Goal: Submit feedback/report problem

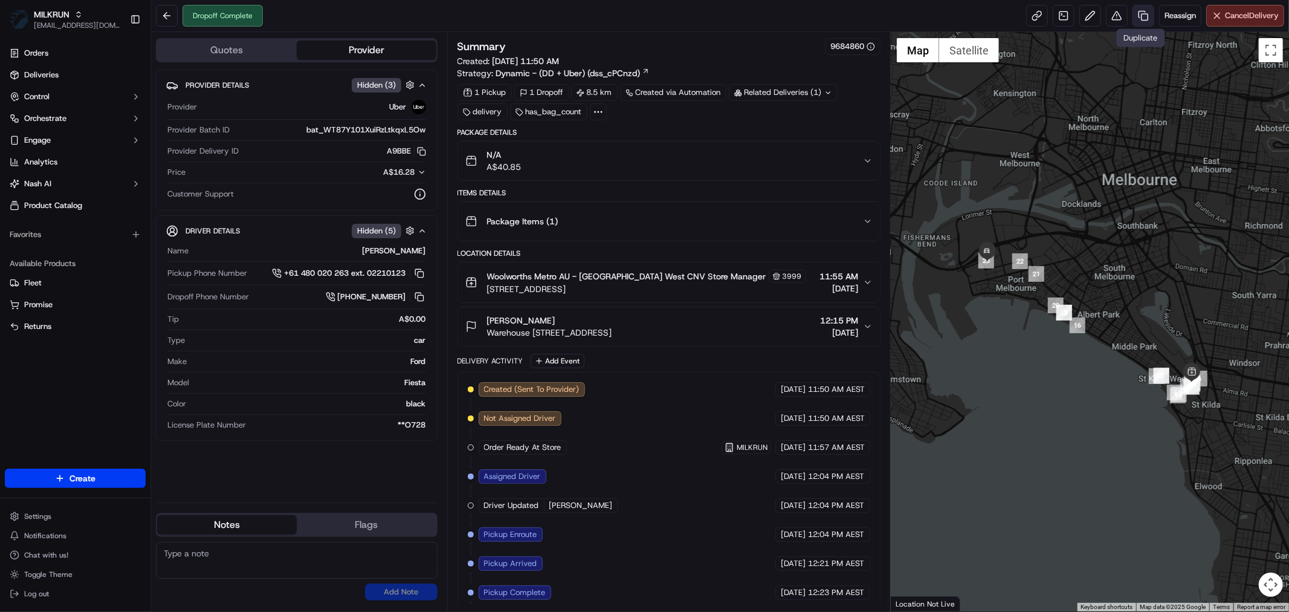
click at [1137, 17] on link at bounding box center [1144, 16] width 22 height 22
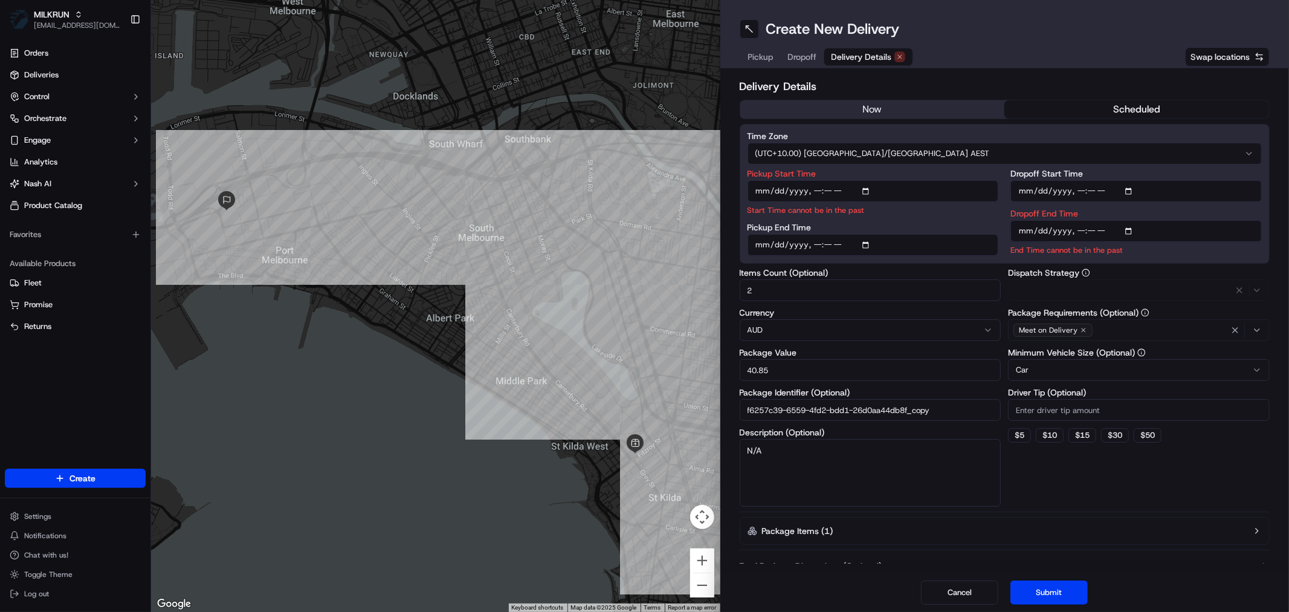
click at [862, 54] on span "Delivery Details" at bounding box center [862, 57] width 60 height 12
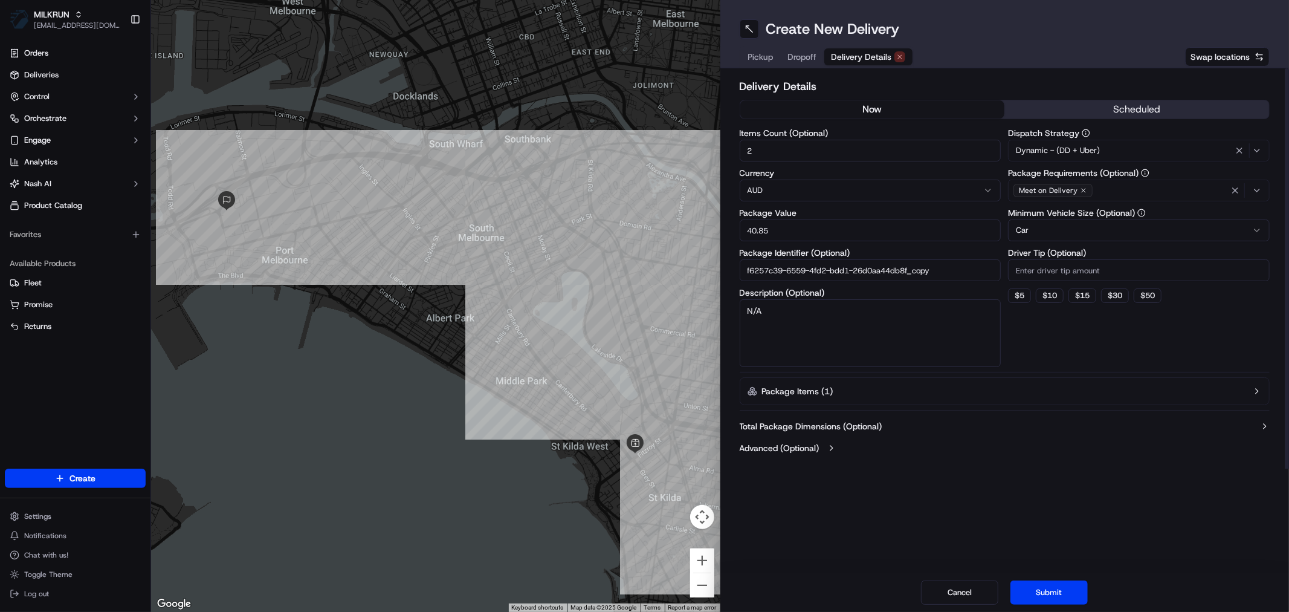
click at [882, 109] on button "now" at bounding box center [872, 109] width 265 height 18
click at [1056, 601] on button "Submit" at bounding box center [1048, 592] width 77 height 24
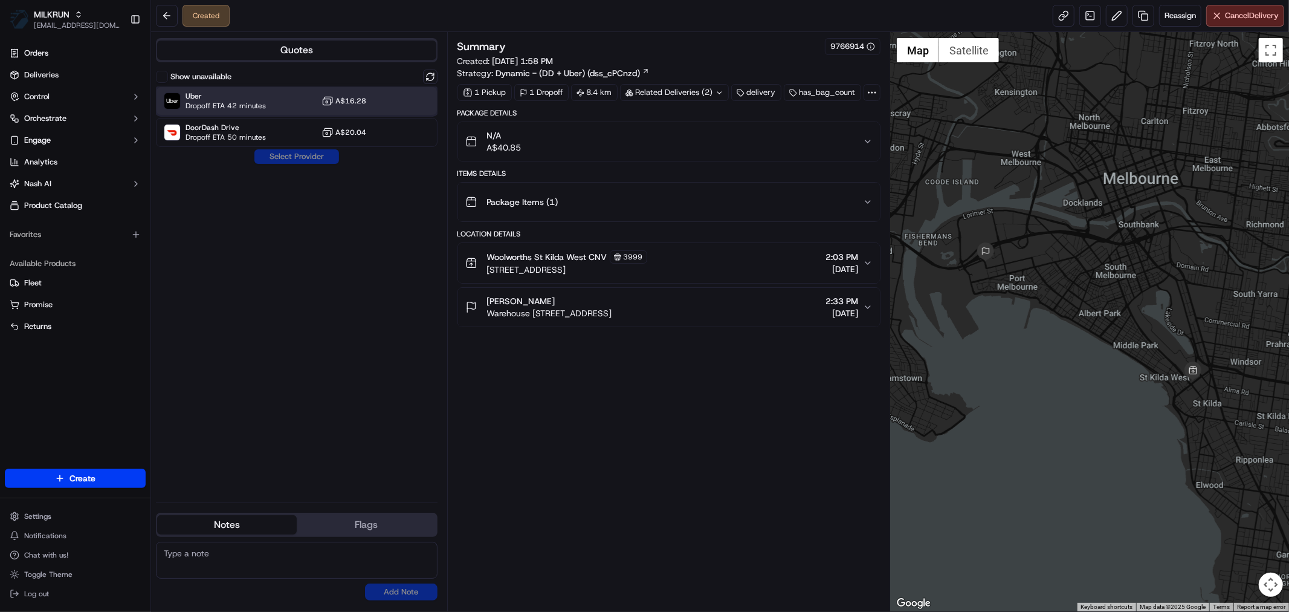
click at [234, 99] on span "Uber" at bounding box center [226, 96] width 80 height 10
click at [298, 161] on button "Assign Provider" at bounding box center [297, 156] width 86 height 15
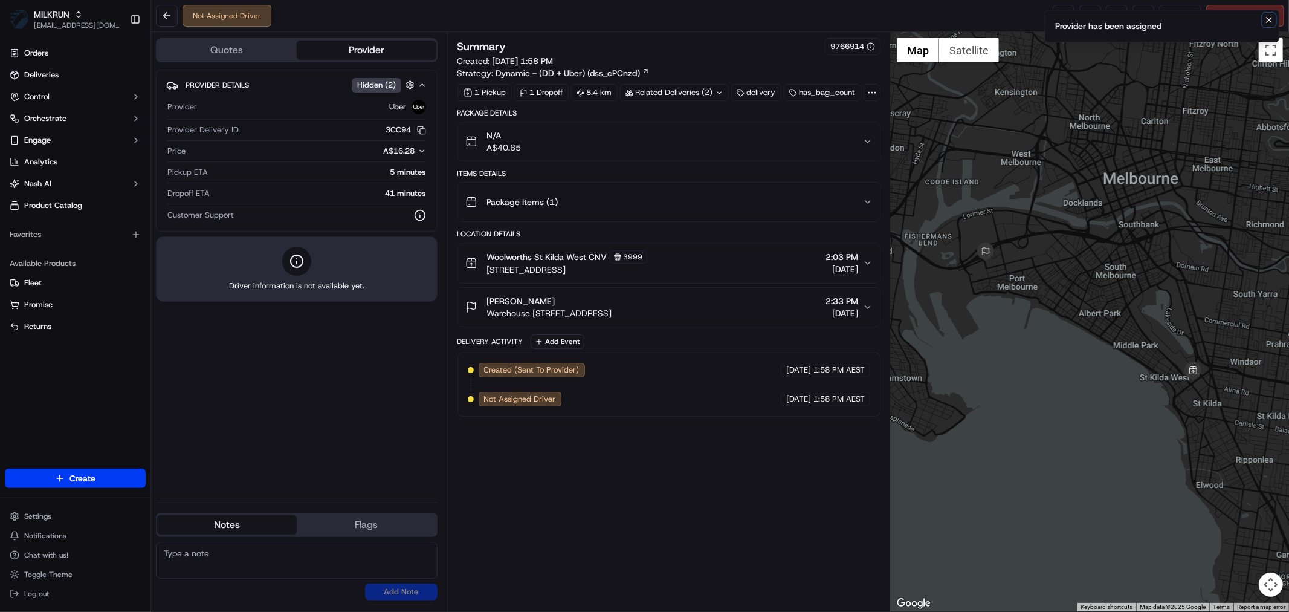
click at [1265, 16] on icon "Notifications (F8)" at bounding box center [1269, 20] width 10 height 10
click at [1059, 12] on link at bounding box center [1064, 16] width 22 height 22
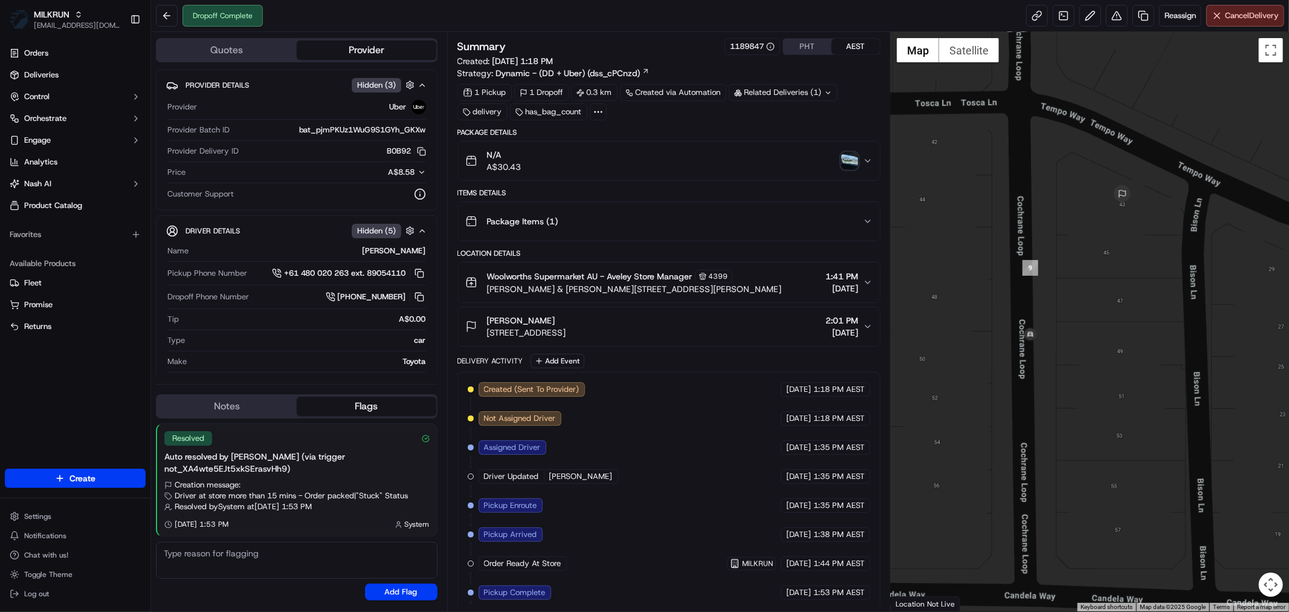
drag, startPoint x: 1023, startPoint y: 207, endPoint x: 1058, endPoint y: 424, distance: 219.9
click at [1058, 424] on div at bounding box center [1090, 321] width 398 height 579
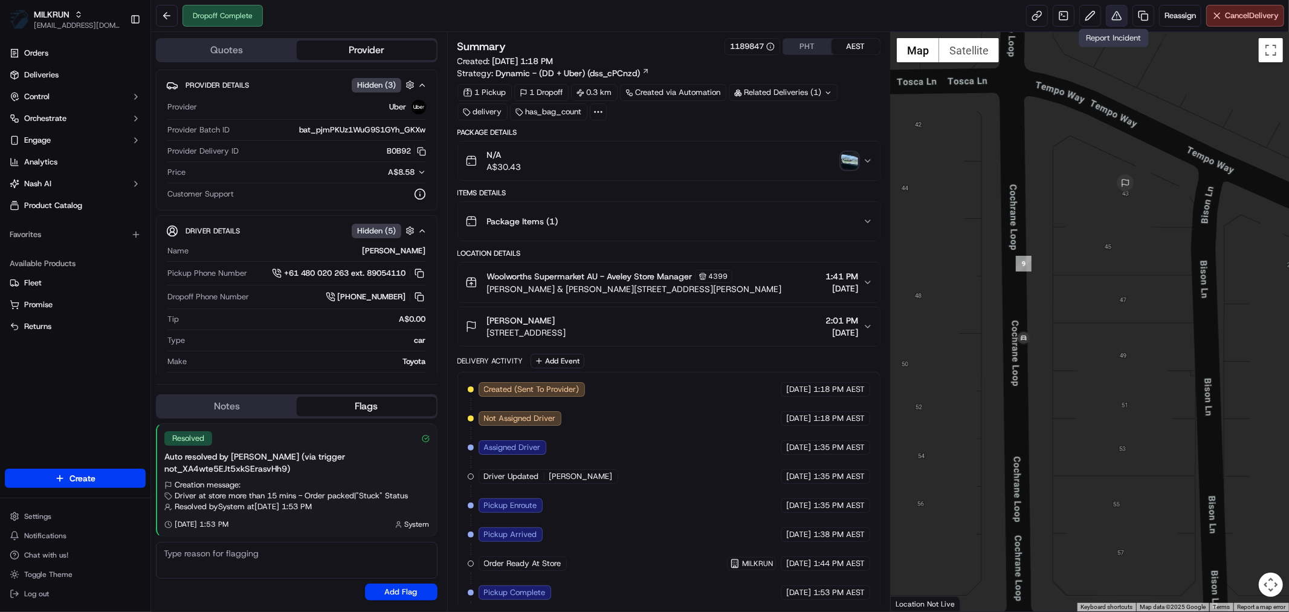
click at [1106, 10] on button at bounding box center [1117, 16] width 22 height 22
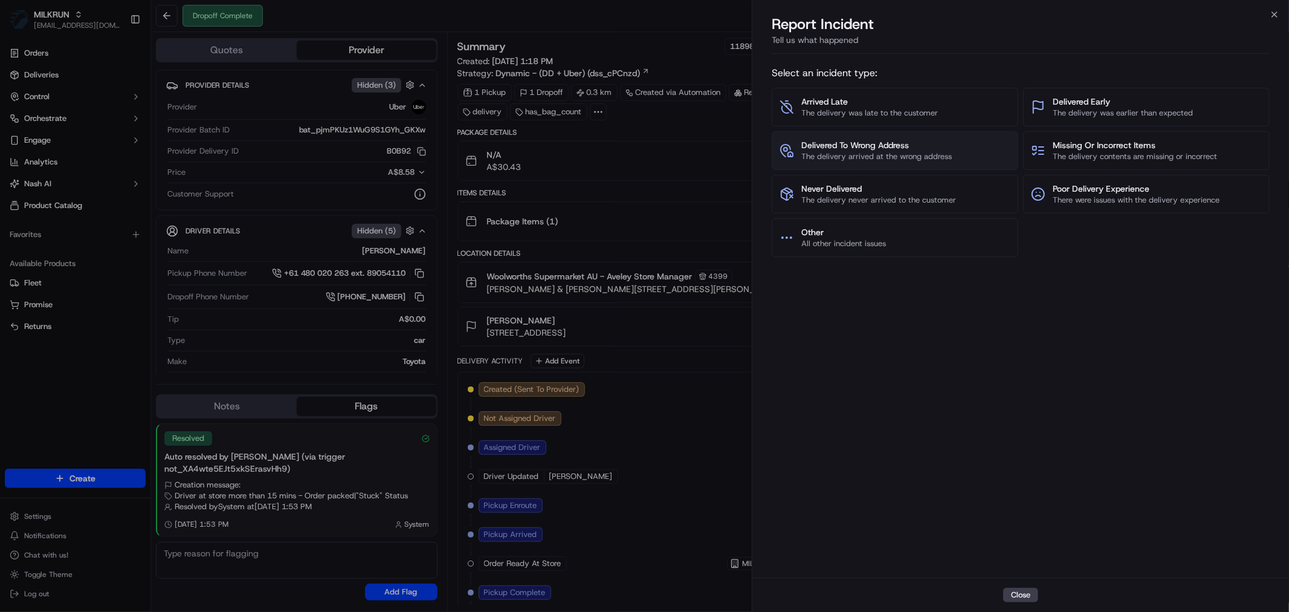
click at [854, 145] on span "Delivered To Wrong Address" at bounding box center [876, 145] width 150 height 12
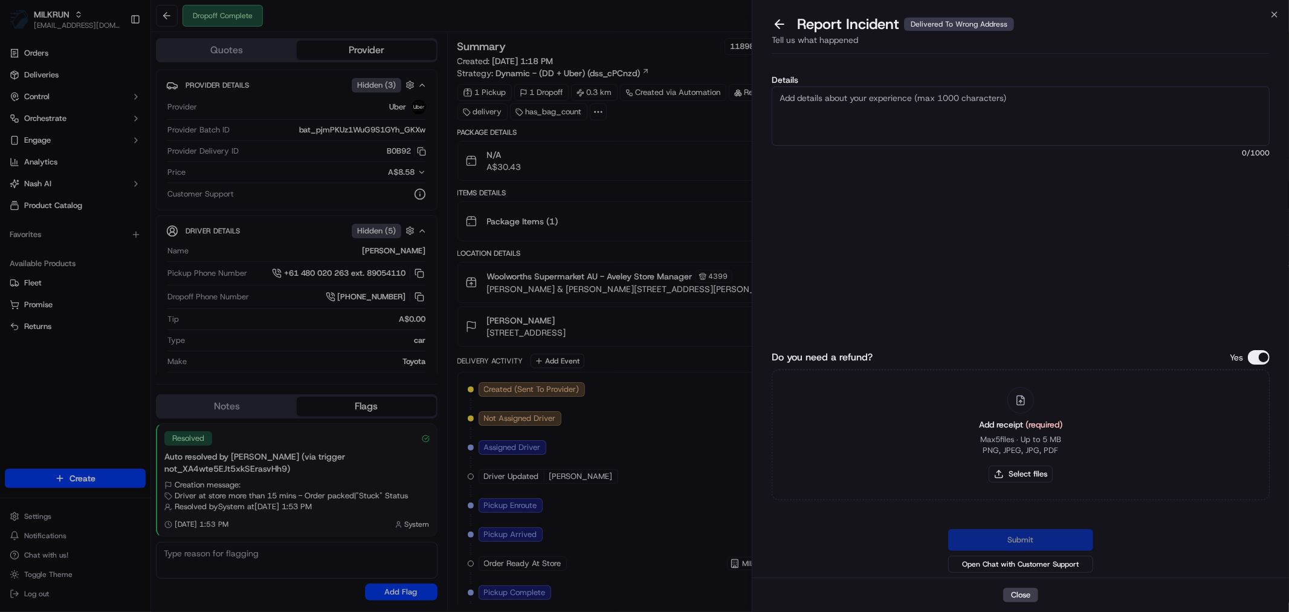
click at [891, 107] on textarea "Details" at bounding box center [1021, 115] width 498 height 59
type textarea "Wrong house"
click at [994, 473] on button "Select files" at bounding box center [1021, 473] width 64 height 17
type input "C:\fakepath\[PERSON_NAME].pdf"
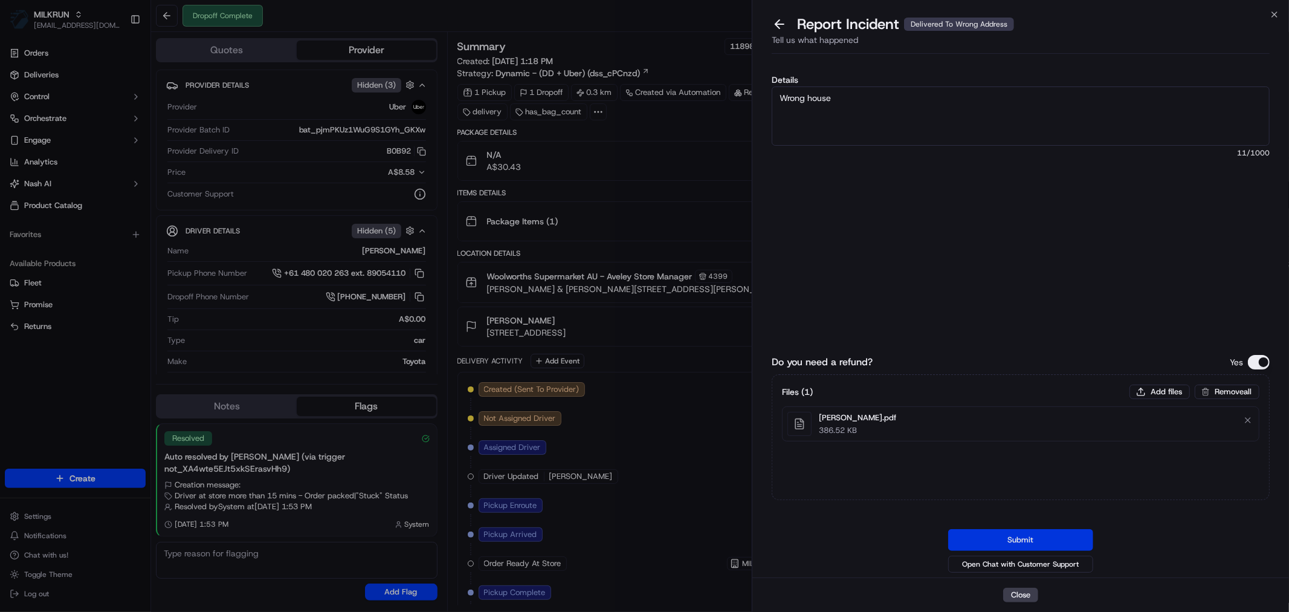
click at [1040, 531] on button "Submit" at bounding box center [1020, 540] width 145 height 22
